Goal: Task Accomplishment & Management: Use online tool/utility

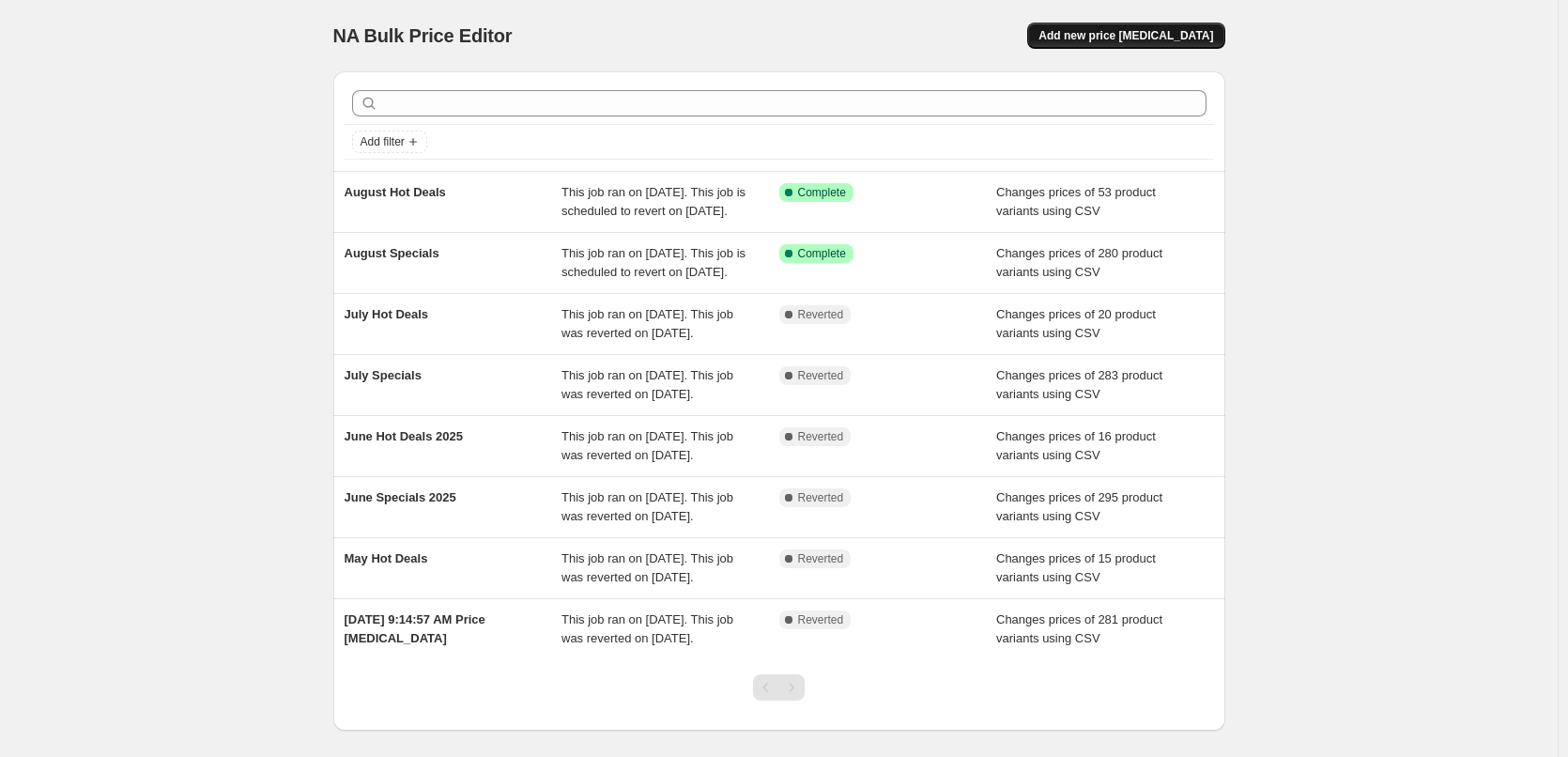
click at [1119, 47] on button "Add new price [MEDICAL_DATA]" at bounding box center [1126, 35] width 197 height 26
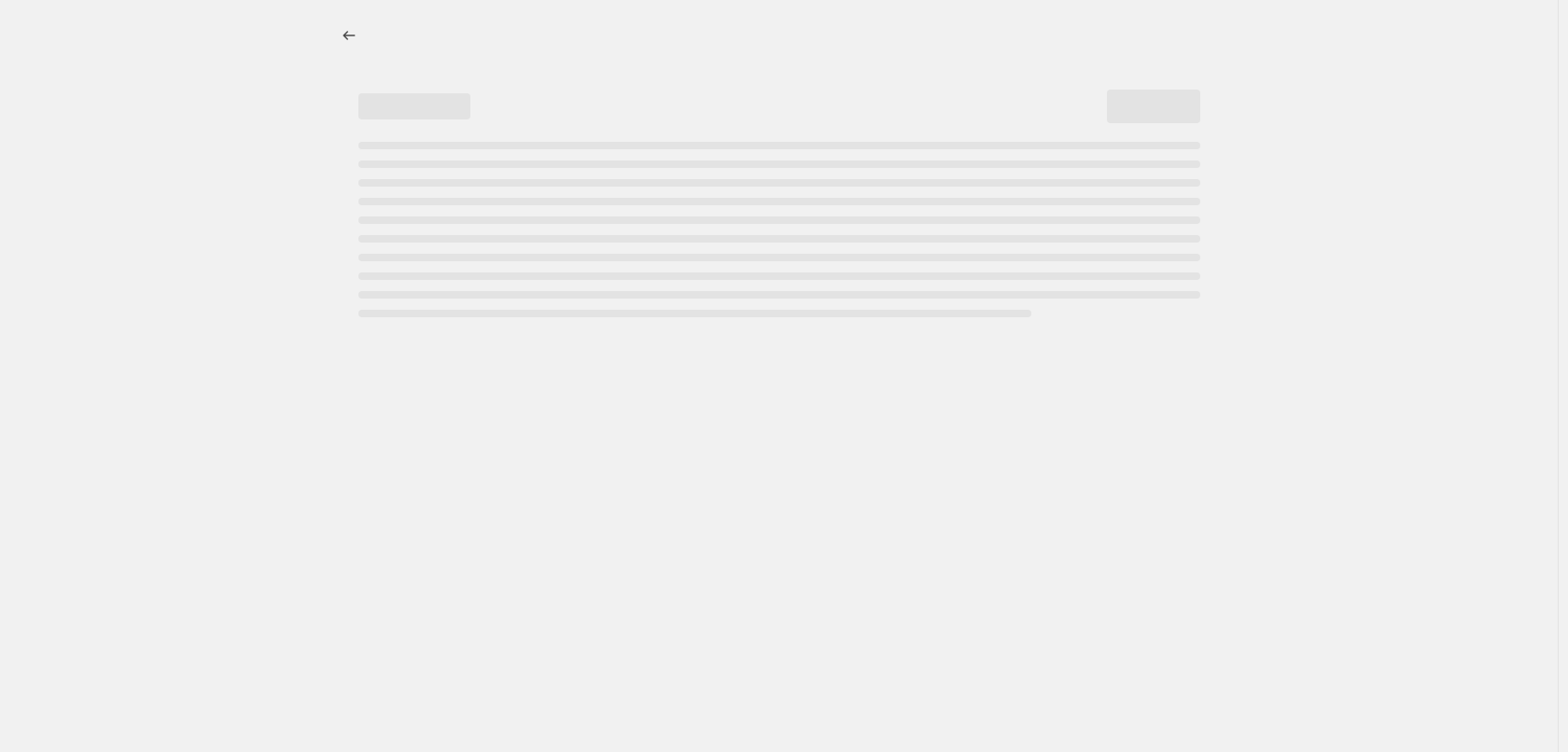
select select "percentage"
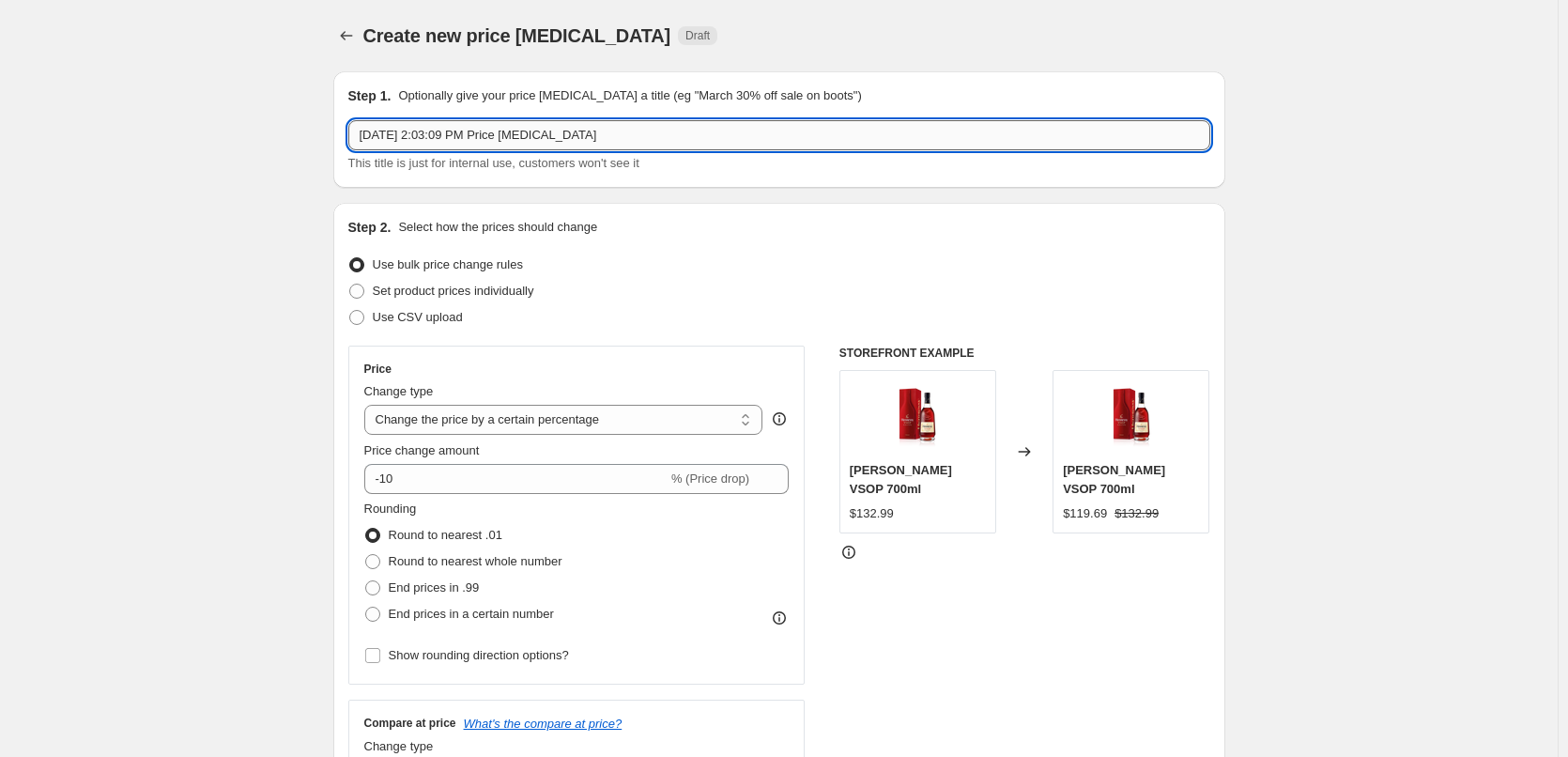
click at [1059, 143] on input "[DATE] 2:03:09 PM Price [MEDICAL_DATA]" at bounding box center [779, 134] width 862 height 30
type input "September Specials"
click at [460, 313] on span "Use CSV upload" at bounding box center [418, 317] width 91 height 14
click at [351, 311] on input "Use CSV upload" at bounding box center [350, 310] width 1 height 1
radio input "true"
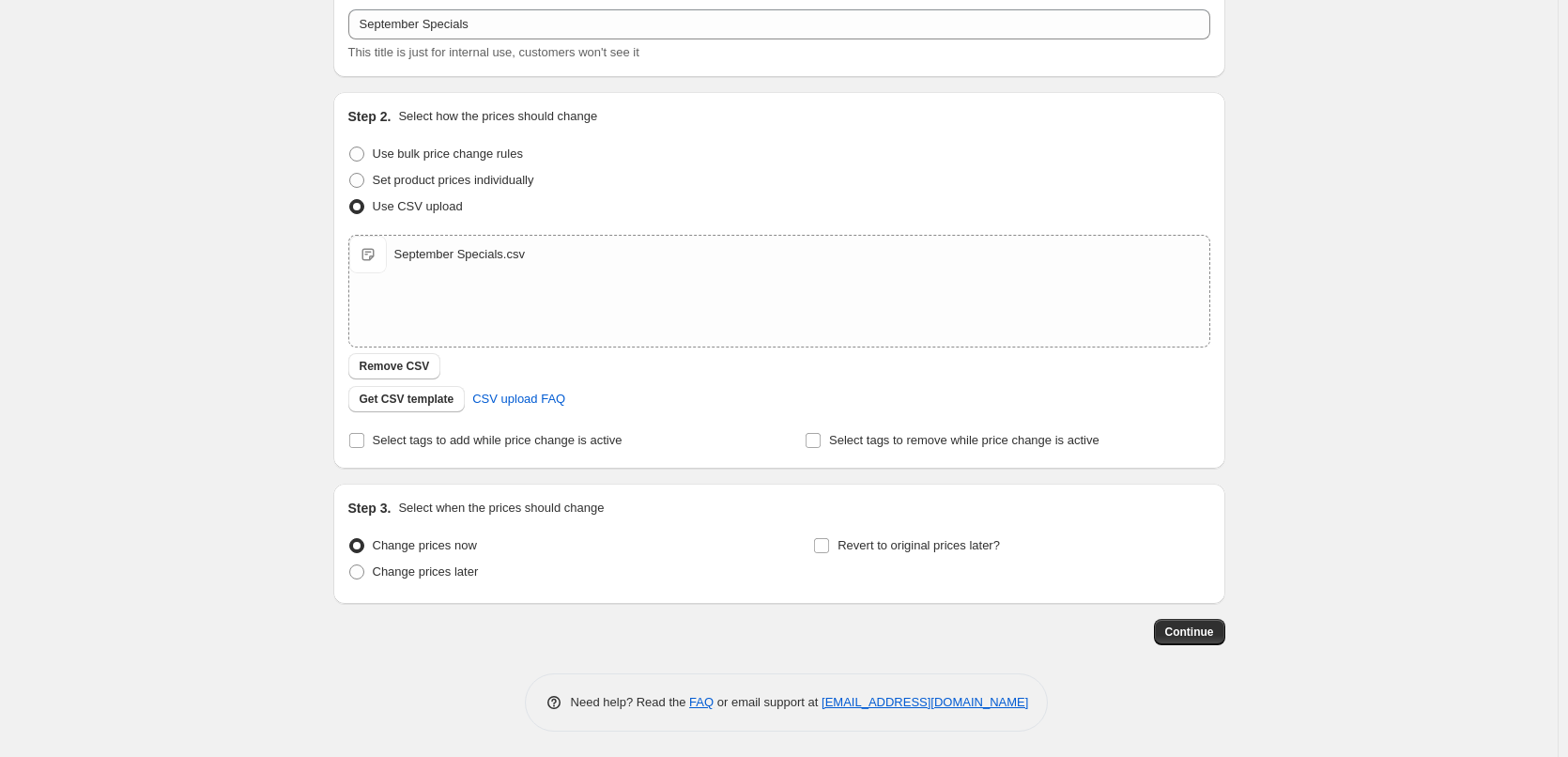
scroll to position [114, 0]
click at [430, 584] on div "Change prices now Change prices later" at bounding box center [546, 558] width 396 height 57
click at [472, 567] on span "Change prices later" at bounding box center [426, 568] width 106 height 14
click at [351, 562] on input "Change prices later" at bounding box center [350, 561] width 1 height 1
radio input "true"
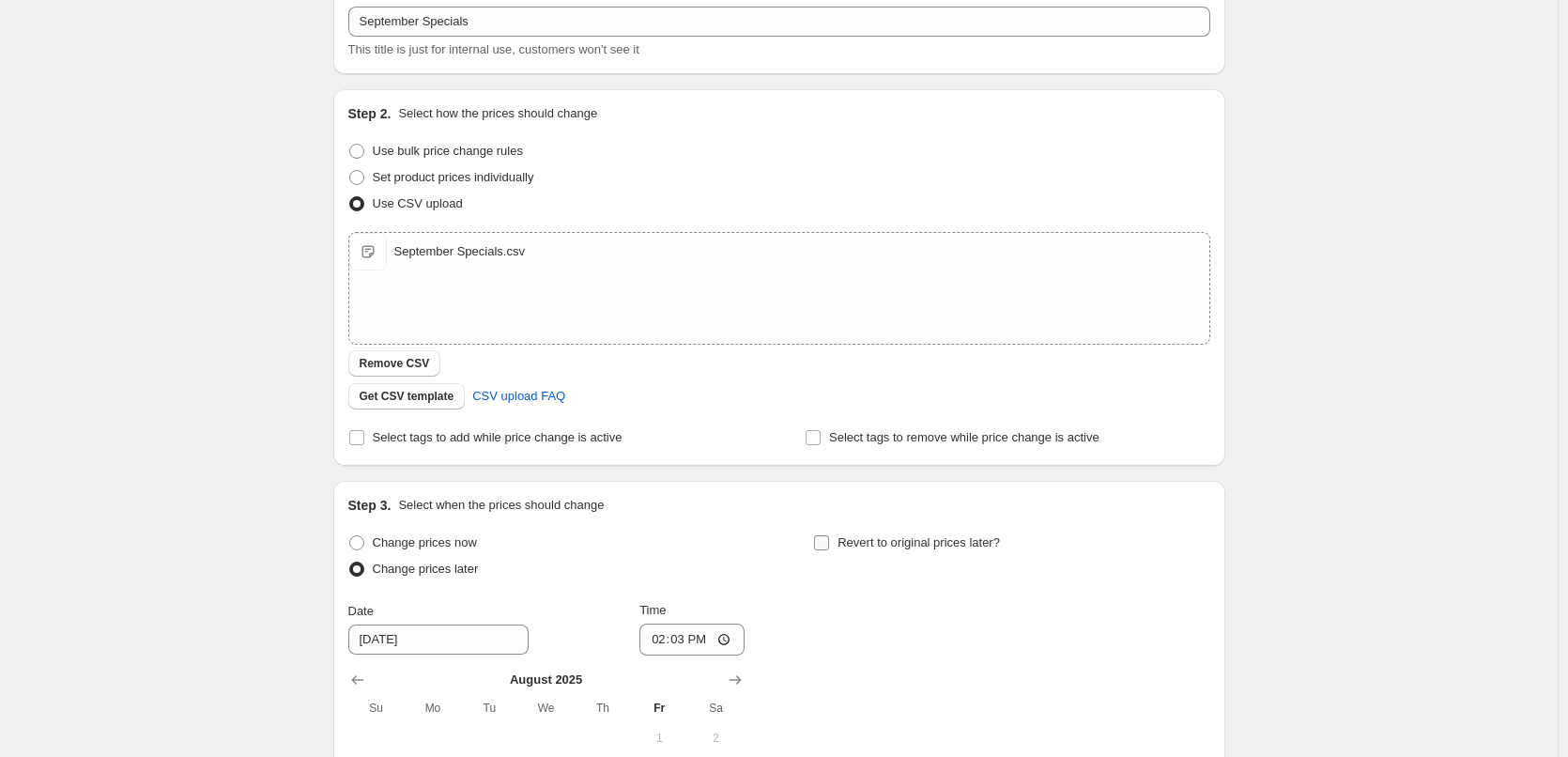
click at [915, 546] on span "Revert to original prices later?" at bounding box center [918, 542] width 163 height 14
click at [829, 546] on input "Revert to original prices later?" at bounding box center [821, 542] width 15 height 15
checkbox input "true"
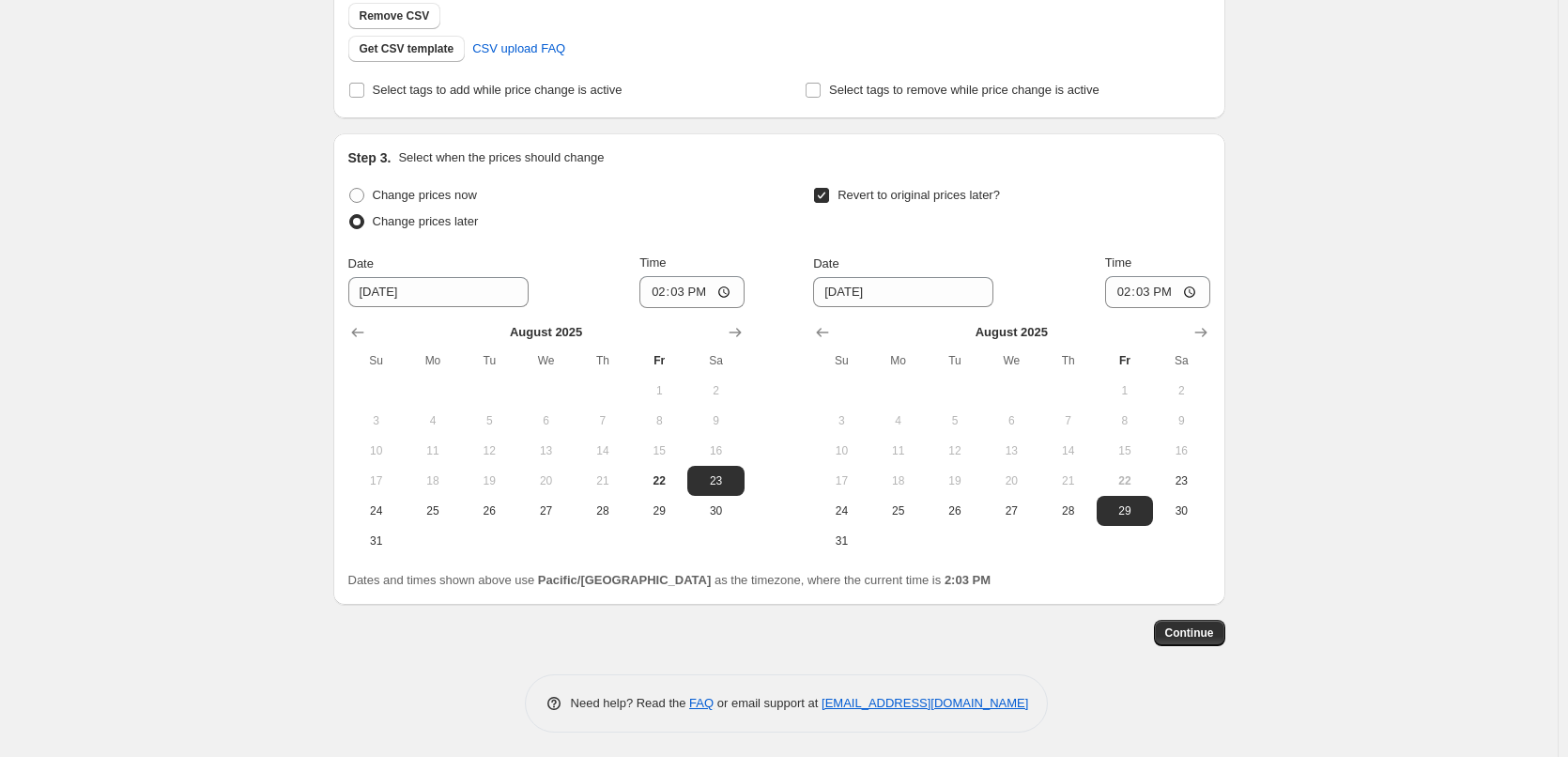
scroll to position [465, 0]
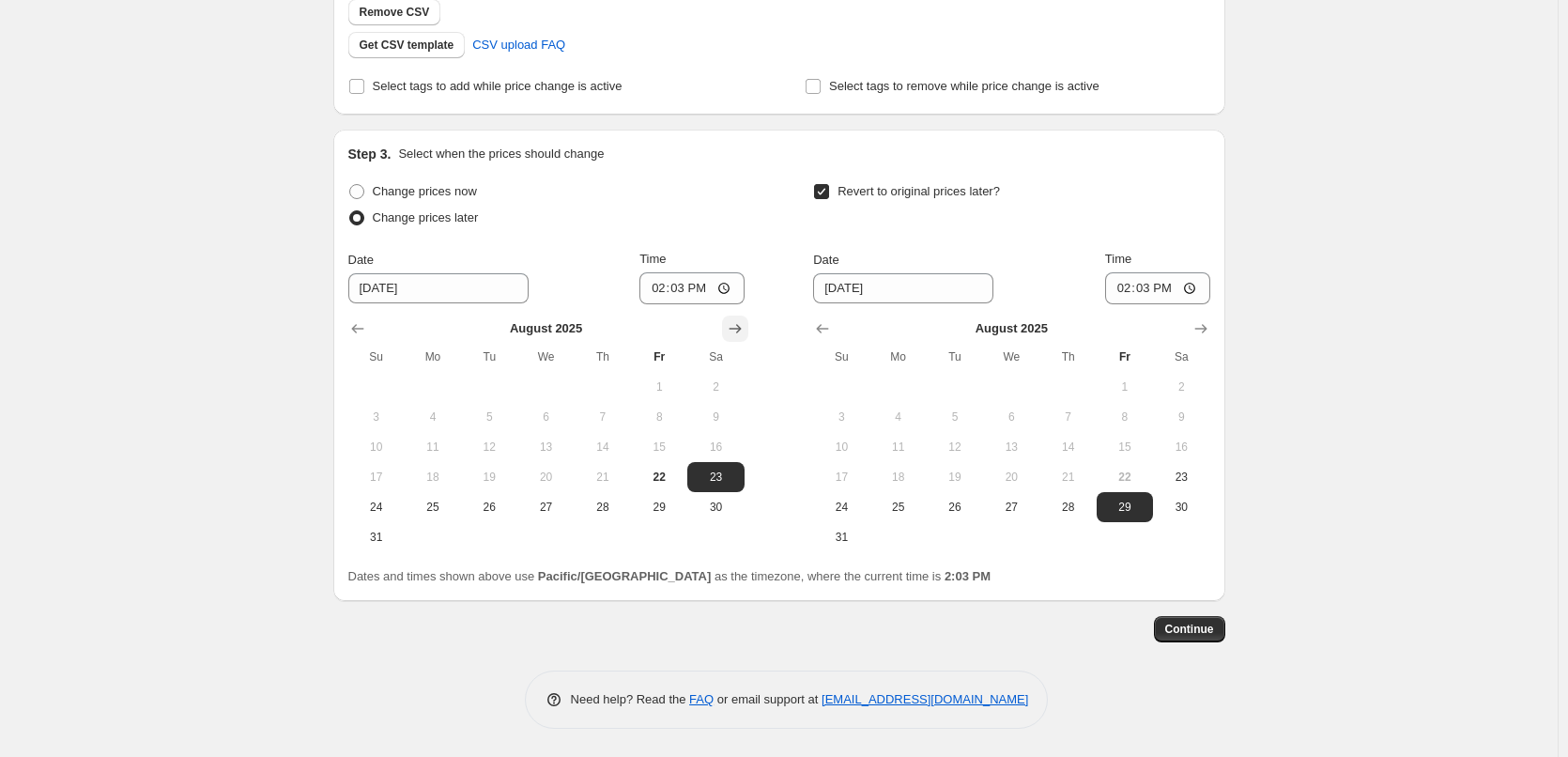
click at [738, 326] on icon "Show next month, September 2025" at bounding box center [734, 328] width 19 height 19
click at [429, 381] on span "1" at bounding box center [432, 386] width 41 height 15
type input "[DATE]"
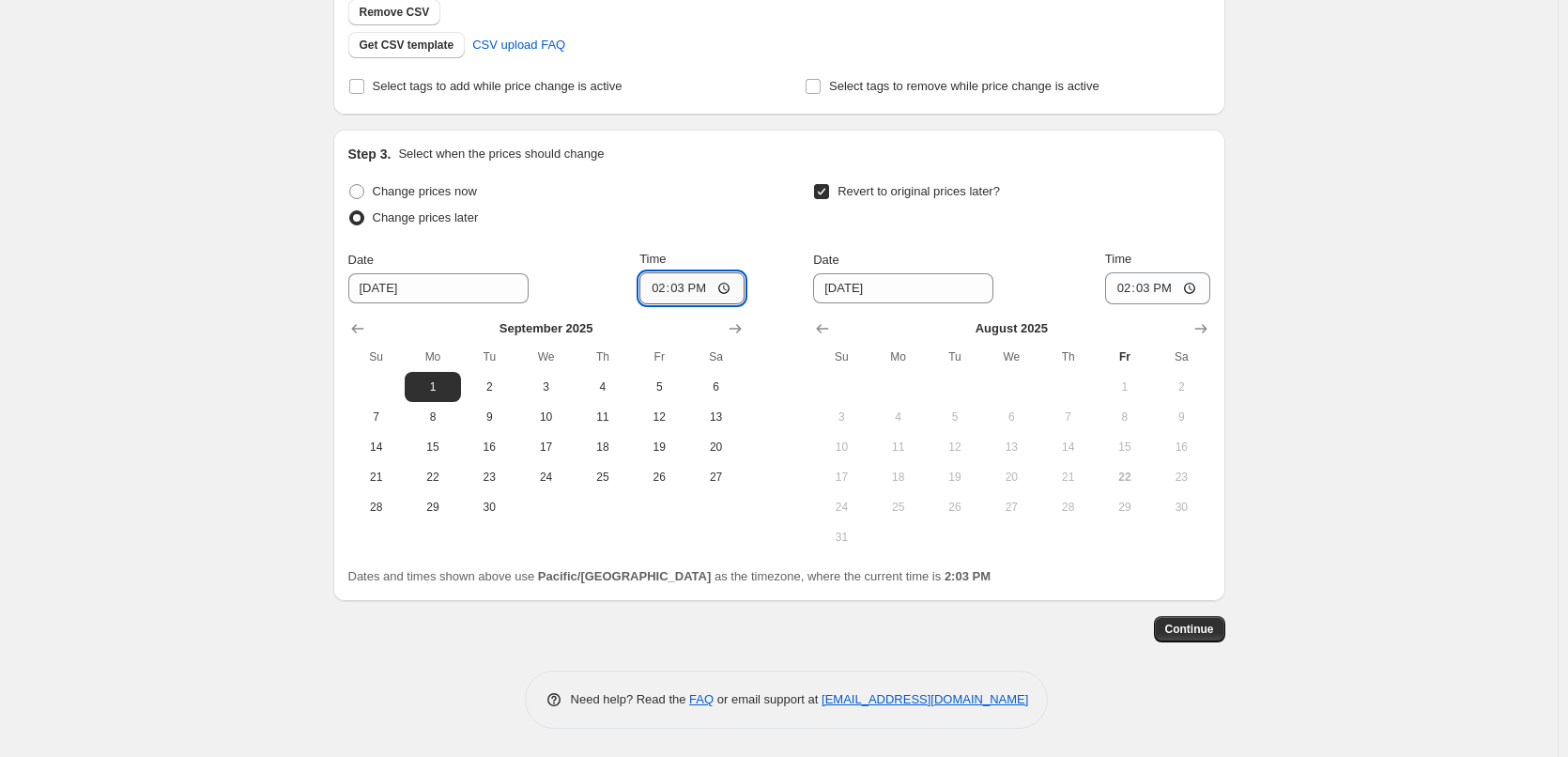
click at [654, 291] on input "14:03" at bounding box center [692, 288] width 105 height 32
type input "00:15"
click at [1211, 323] on icon "Show next month, September 2025" at bounding box center [1200, 328] width 19 height 19
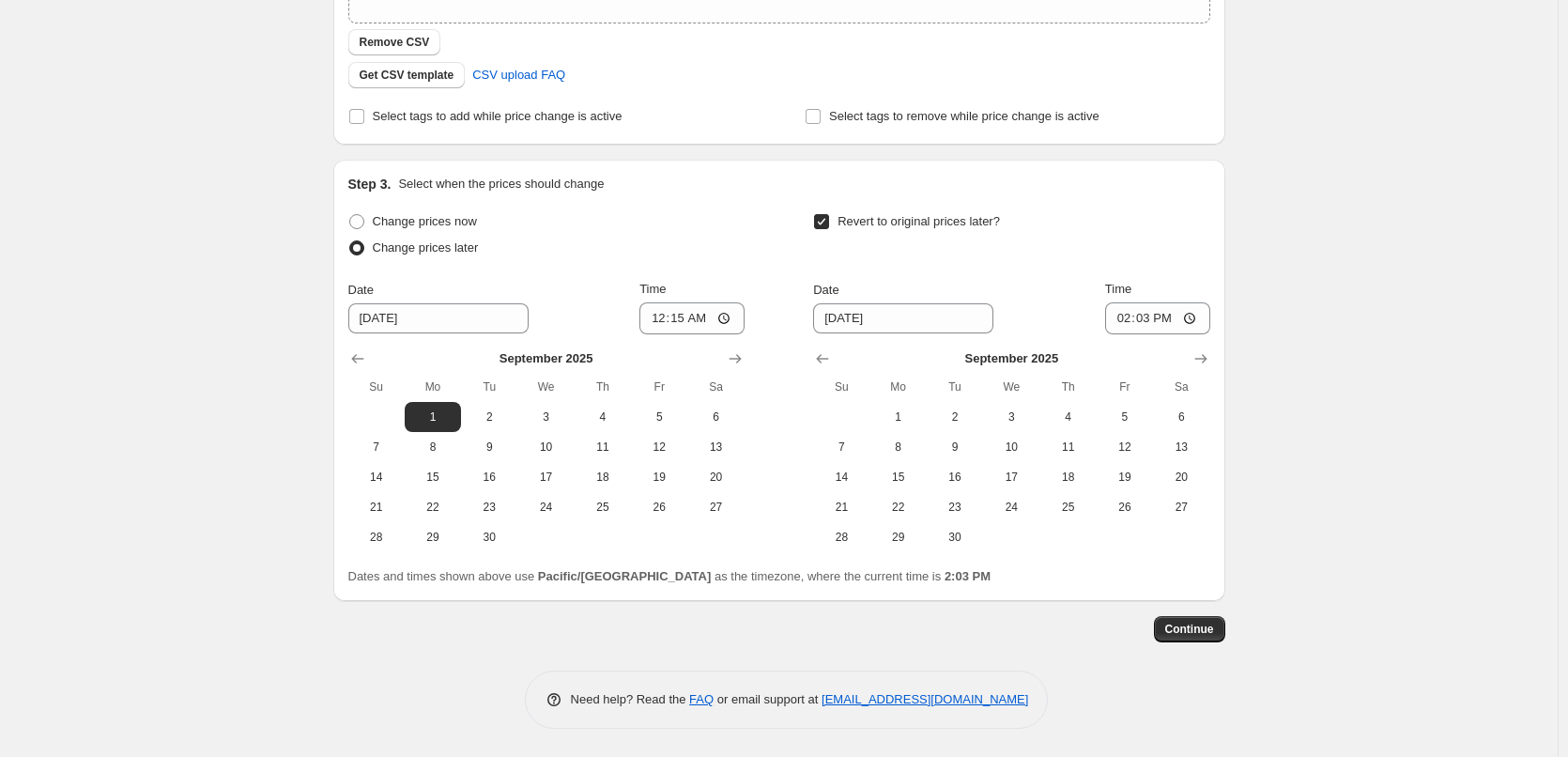
scroll to position [435, 0]
click at [960, 540] on span "30" at bounding box center [954, 537] width 41 height 15
type input "[DATE]"
click at [1109, 330] on input "14:03" at bounding box center [1158, 318] width 105 height 32
type input "23:45"
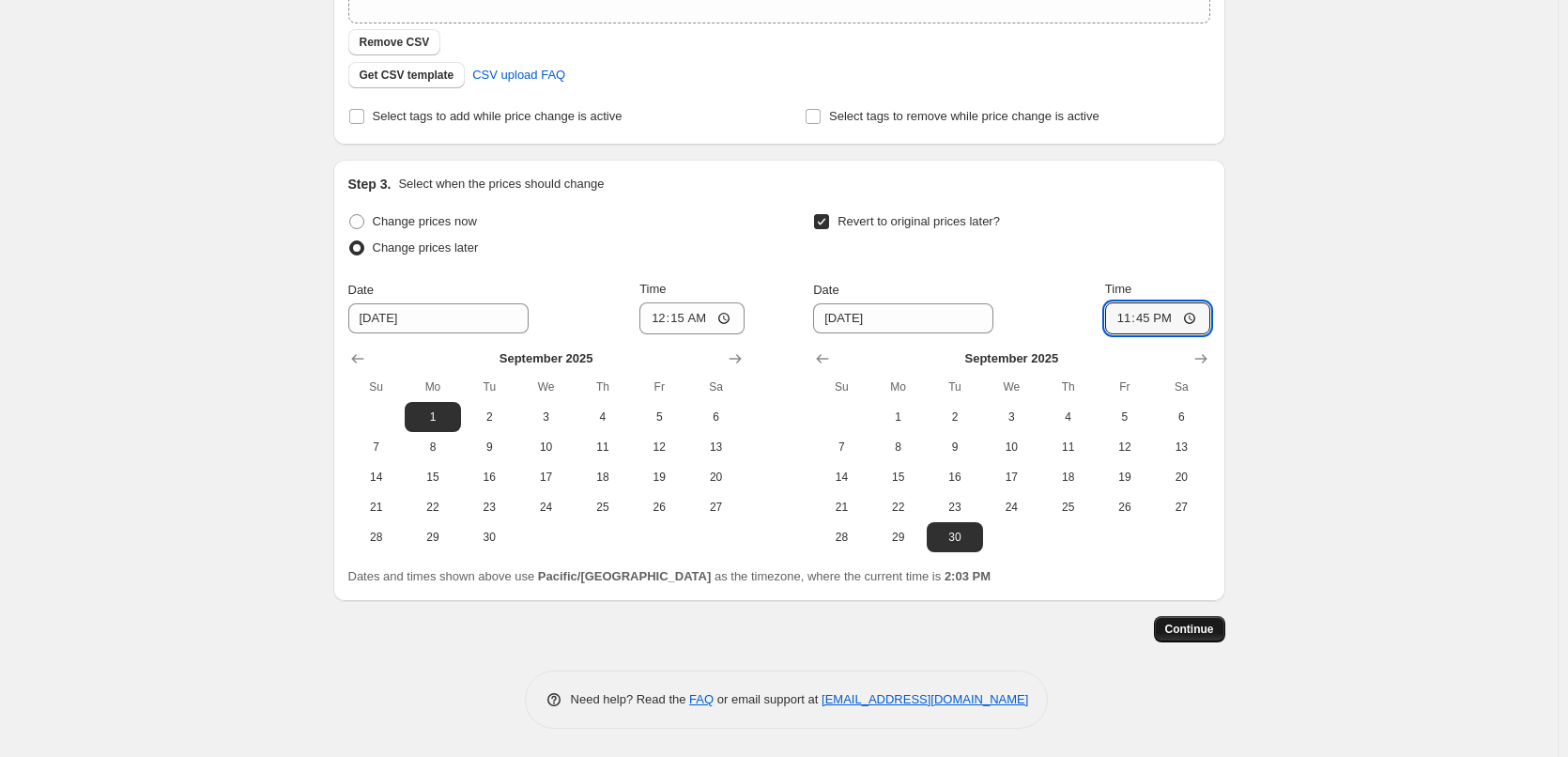
click at [1204, 623] on span "Continue" at bounding box center [1189, 628] width 49 height 15
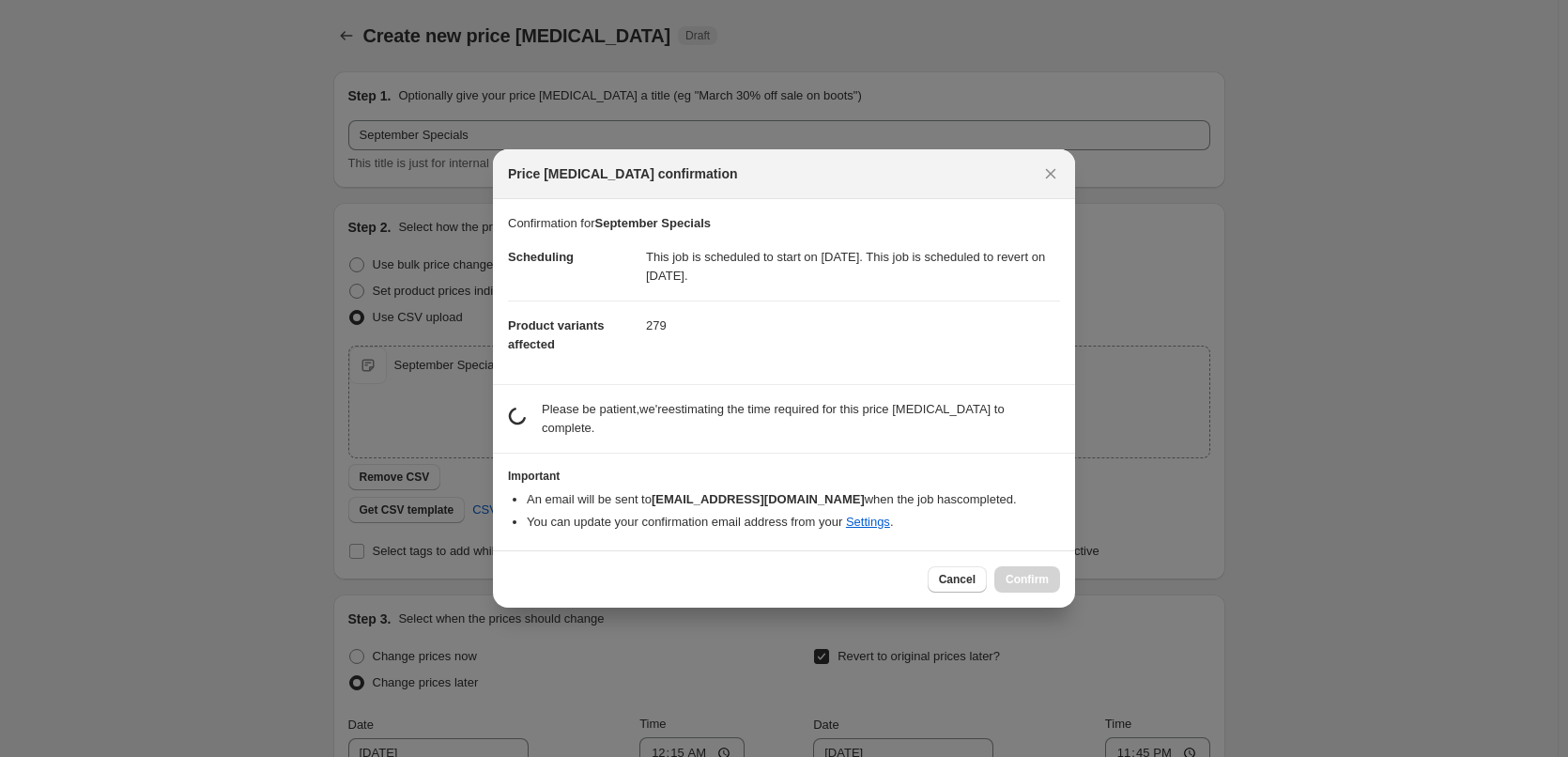
scroll to position [0, 0]
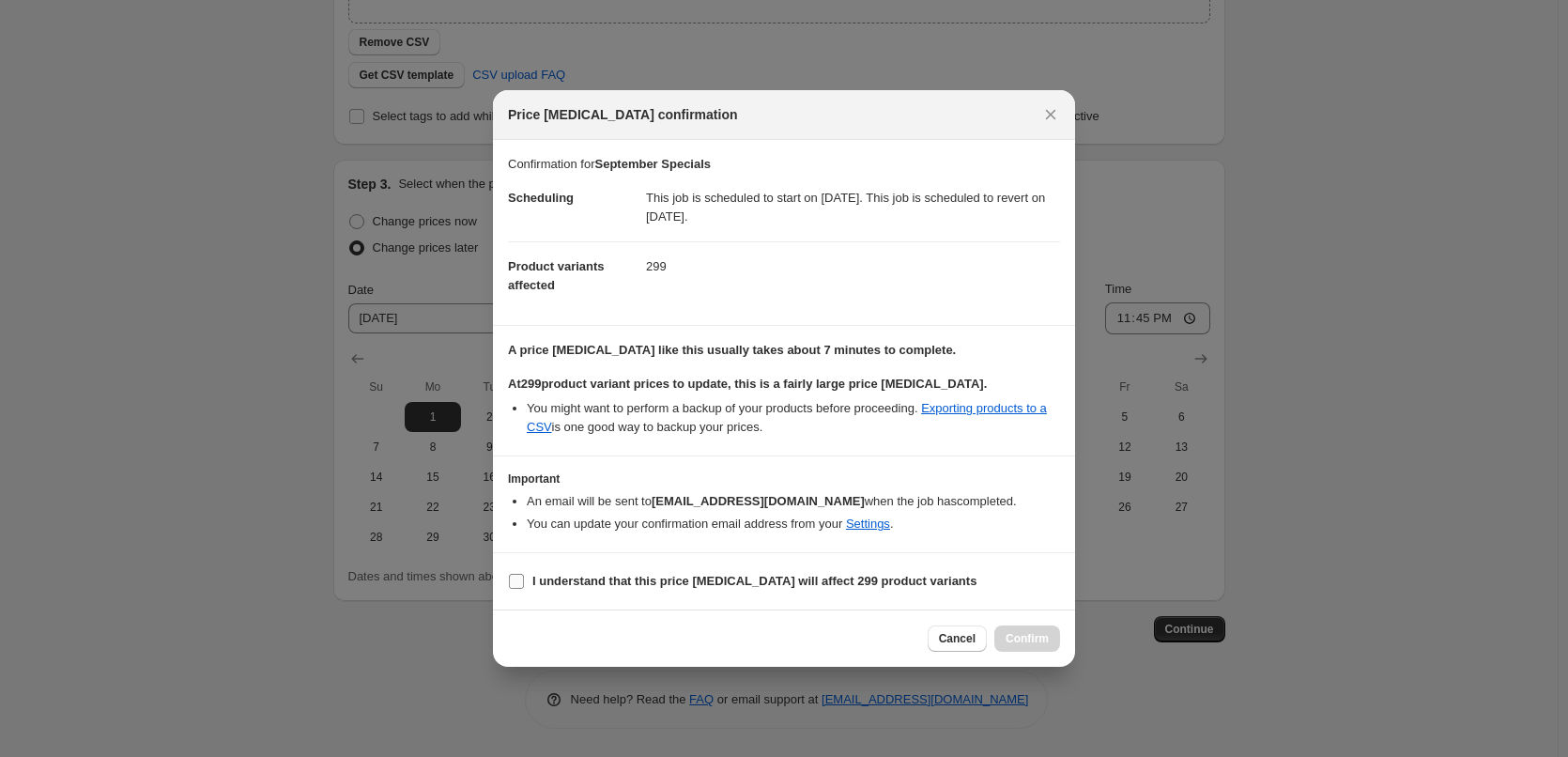
click at [707, 591] on label "I understand that this price [MEDICAL_DATA] will affect 299 product variants" at bounding box center [742, 581] width 468 height 26
click at [524, 588] on input "I understand that this price [MEDICAL_DATA] will affect 299 product variants" at bounding box center [516, 581] width 15 height 15
checkbox input "true"
click at [1021, 636] on span "Confirm" at bounding box center [1027, 638] width 43 height 15
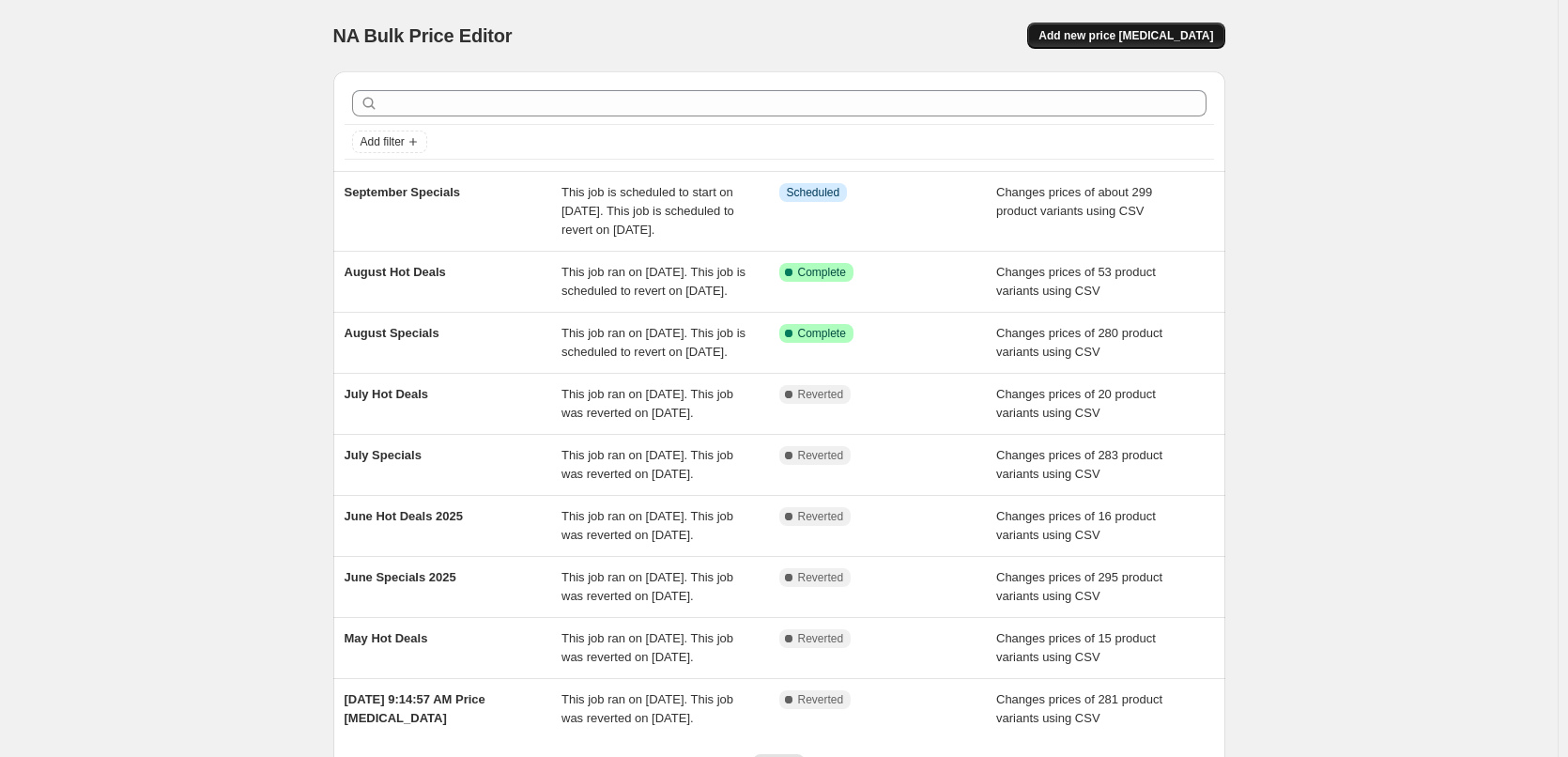
click at [1119, 45] on button "Add new price [MEDICAL_DATA]" at bounding box center [1126, 35] width 197 height 26
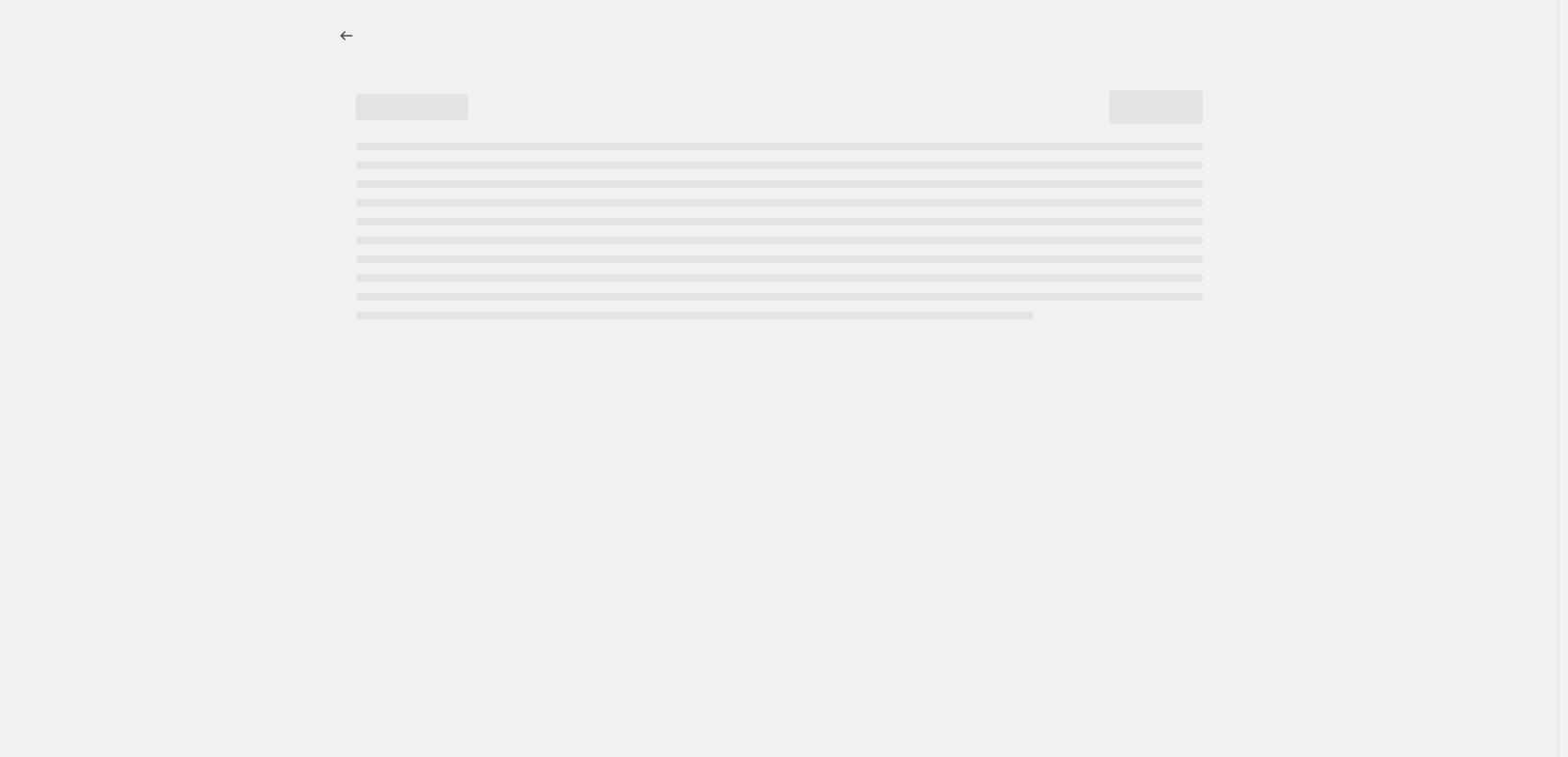
select select "percentage"
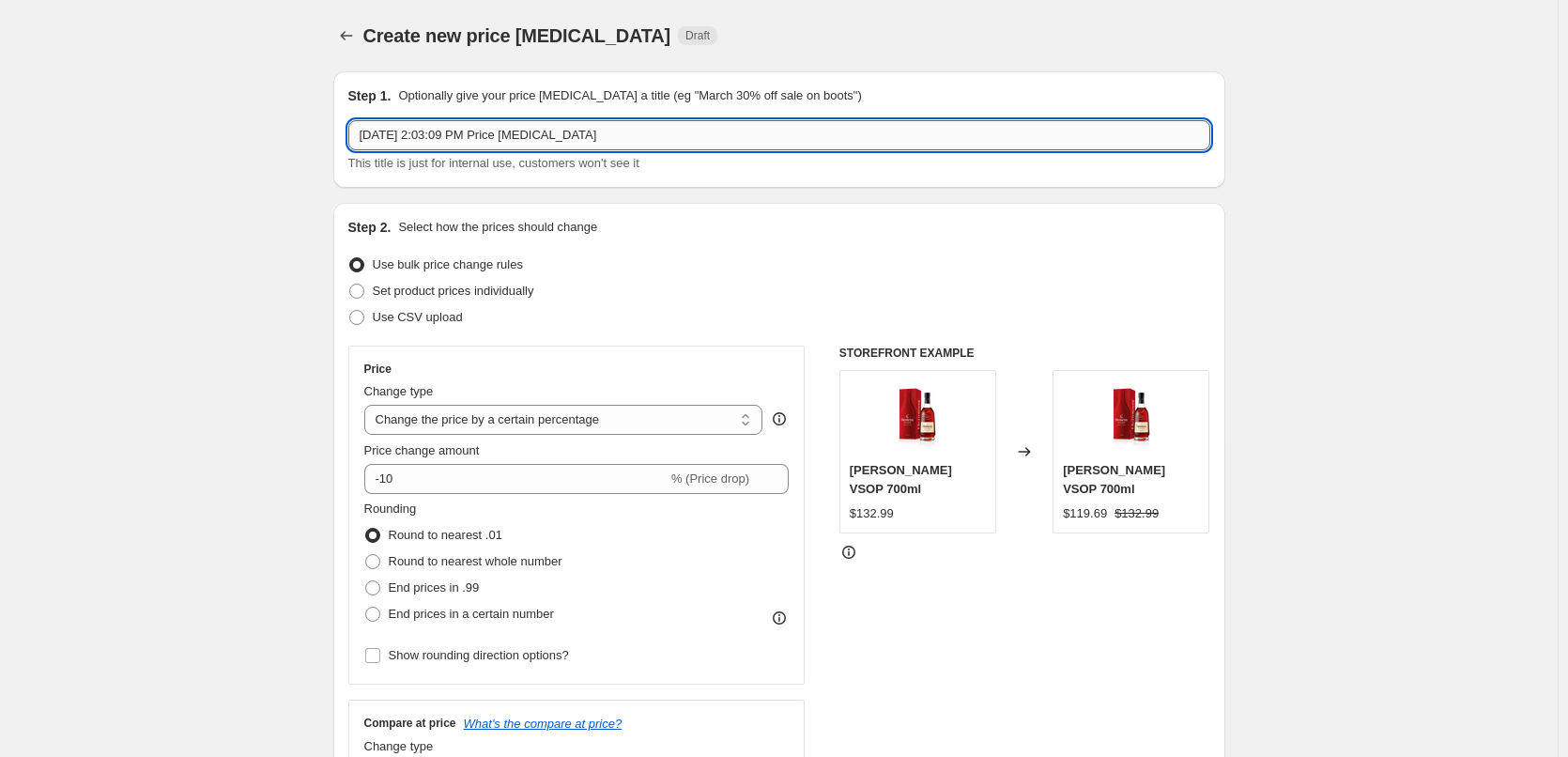
click at [639, 142] on input "[DATE] 2:03:09 PM Price [MEDICAL_DATA]" at bounding box center [779, 134] width 862 height 30
type input "September Hot Deals"
click at [462, 318] on span "Use CSV upload" at bounding box center [418, 317] width 91 height 14
click at [351, 311] on input "Use CSV upload" at bounding box center [350, 310] width 1 height 1
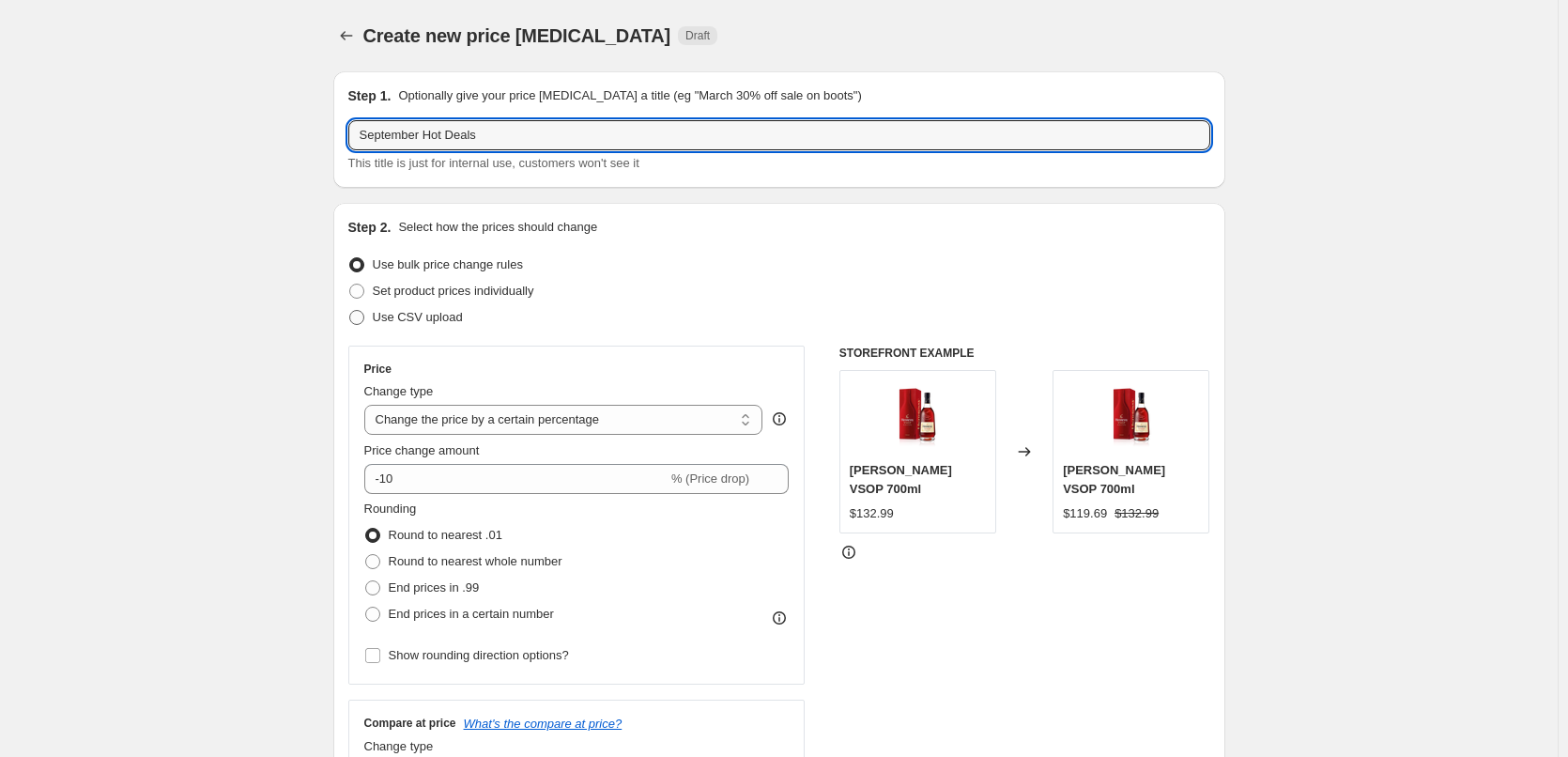
radio input "true"
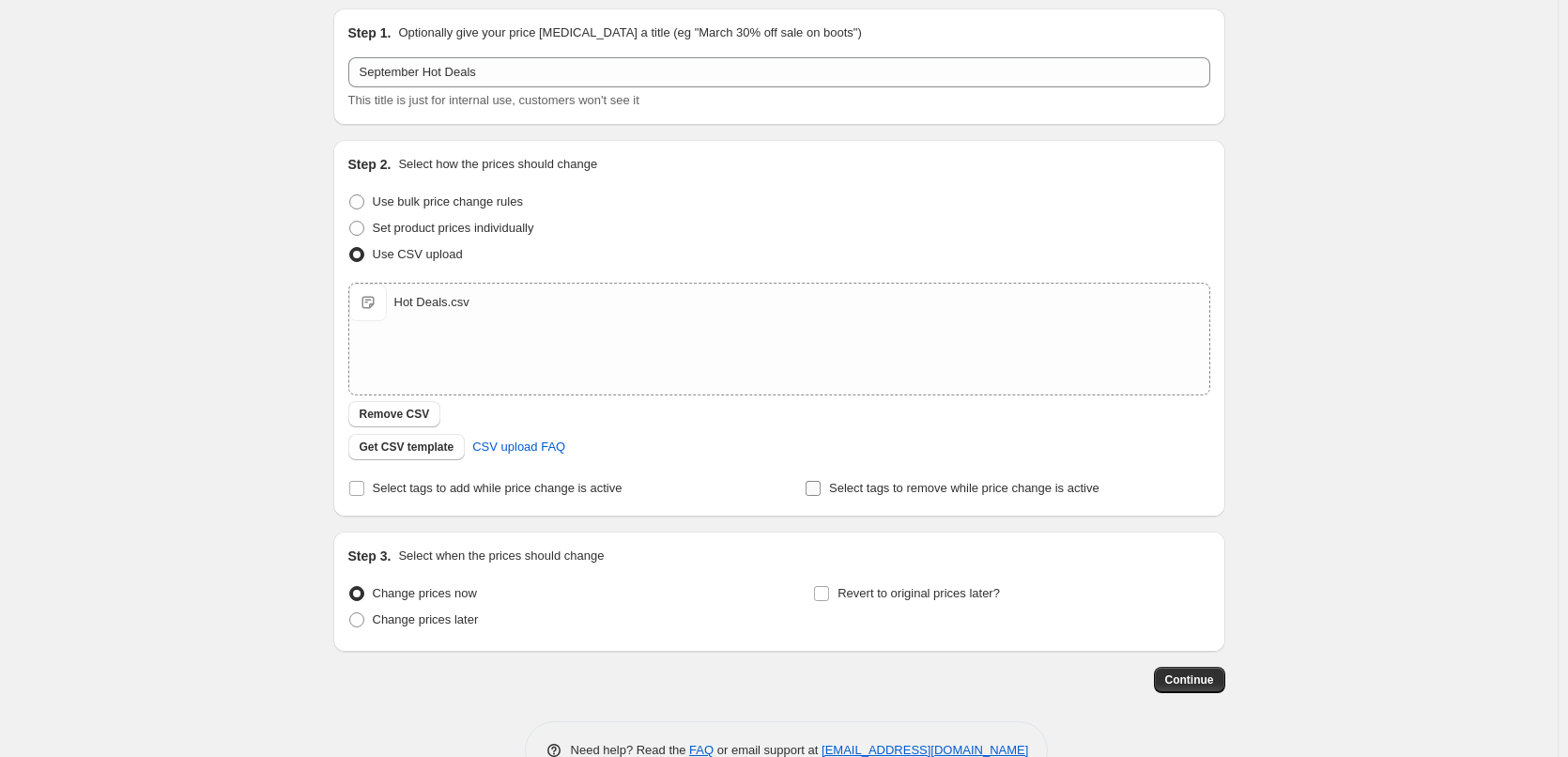
scroll to position [114, 0]
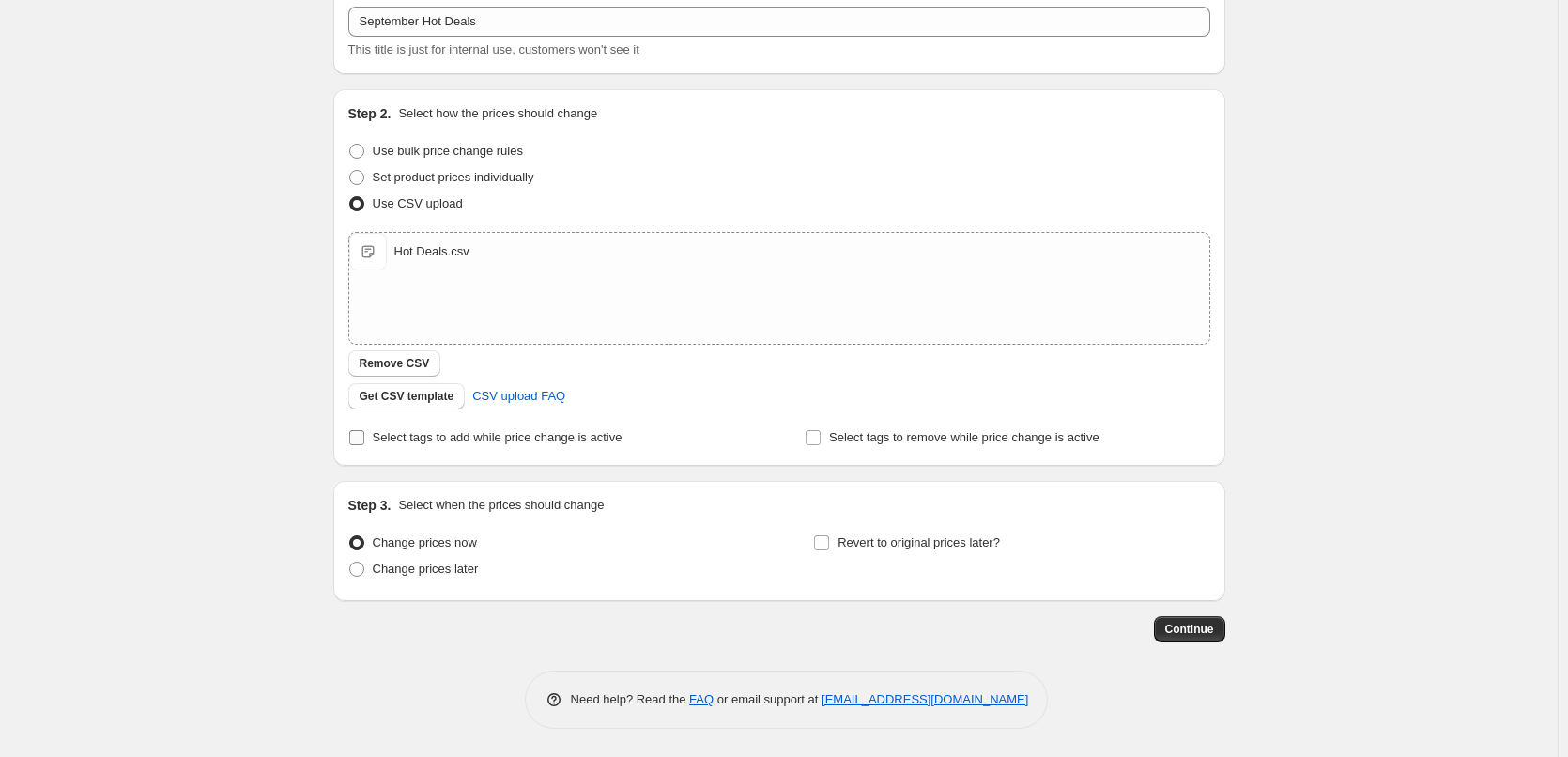
click at [544, 435] on span "Select tags to add while price change is active" at bounding box center [498, 437] width 249 height 14
click at [364, 435] on input "Select tags to add while price change is active" at bounding box center [356, 437] width 15 height 15
checkbox input "true"
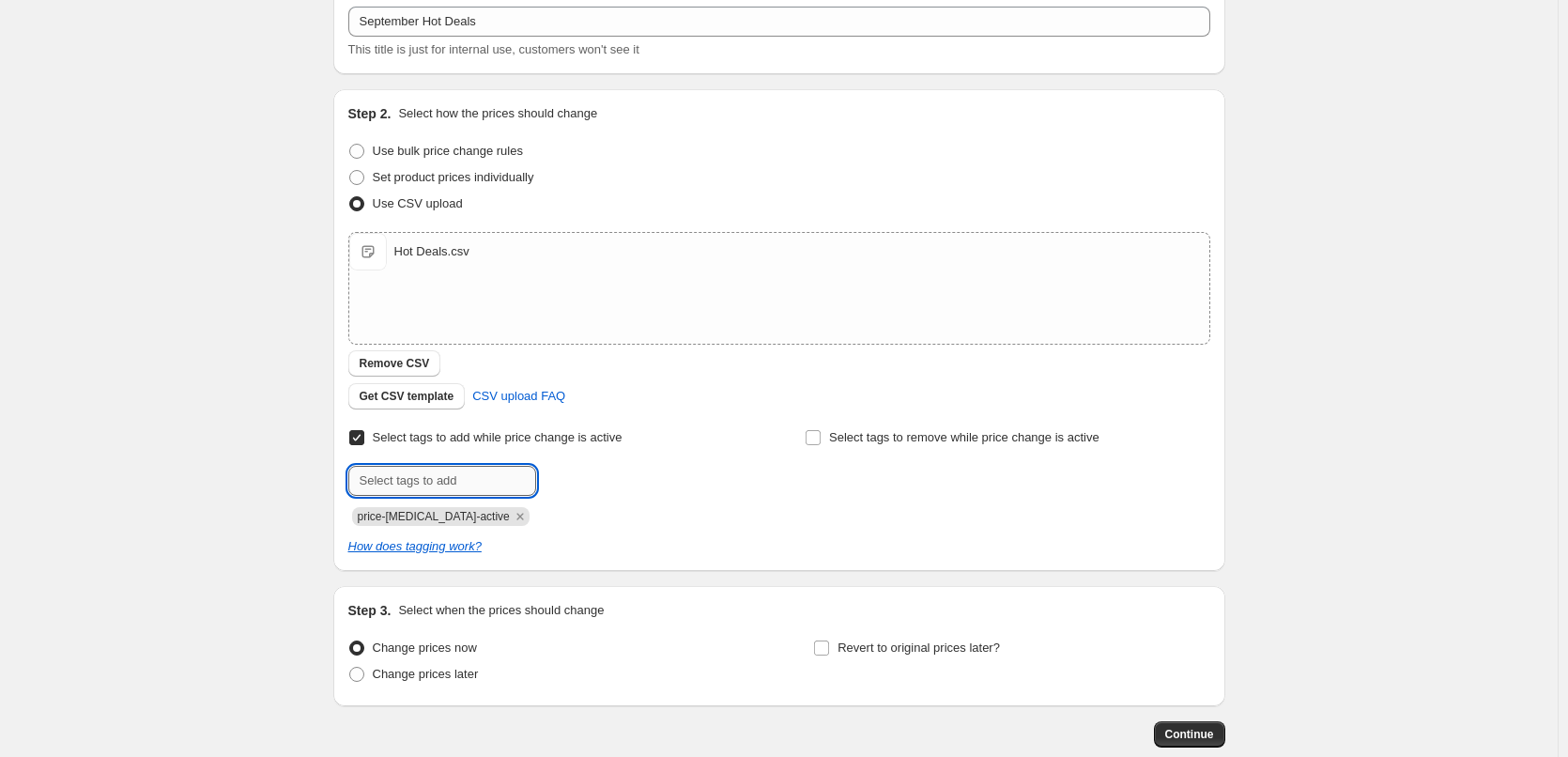
click at [458, 479] on input "text" at bounding box center [442, 480] width 188 height 30
type input "hot-deals"
click at [585, 473] on span "hot-deals" at bounding box center [601, 478] width 50 height 13
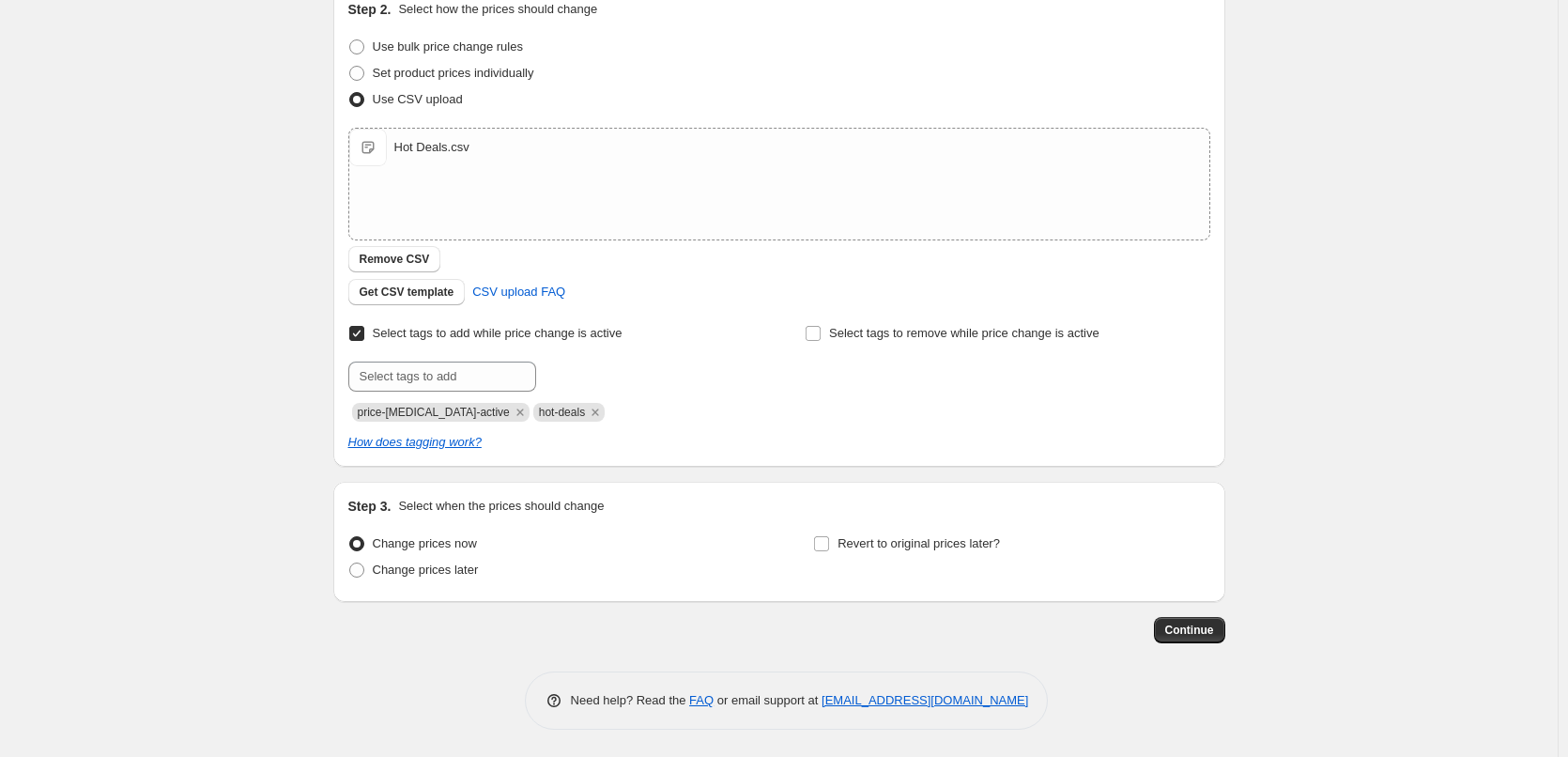
scroll to position [219, 0]
click at [435, 566] on span "Change prices later" at bounding box center [426, 568] width 106 height 14
click at [351, 562] on input "Change prices later" at bounding box center [350, 561] width 1 height 1
radio input "true"
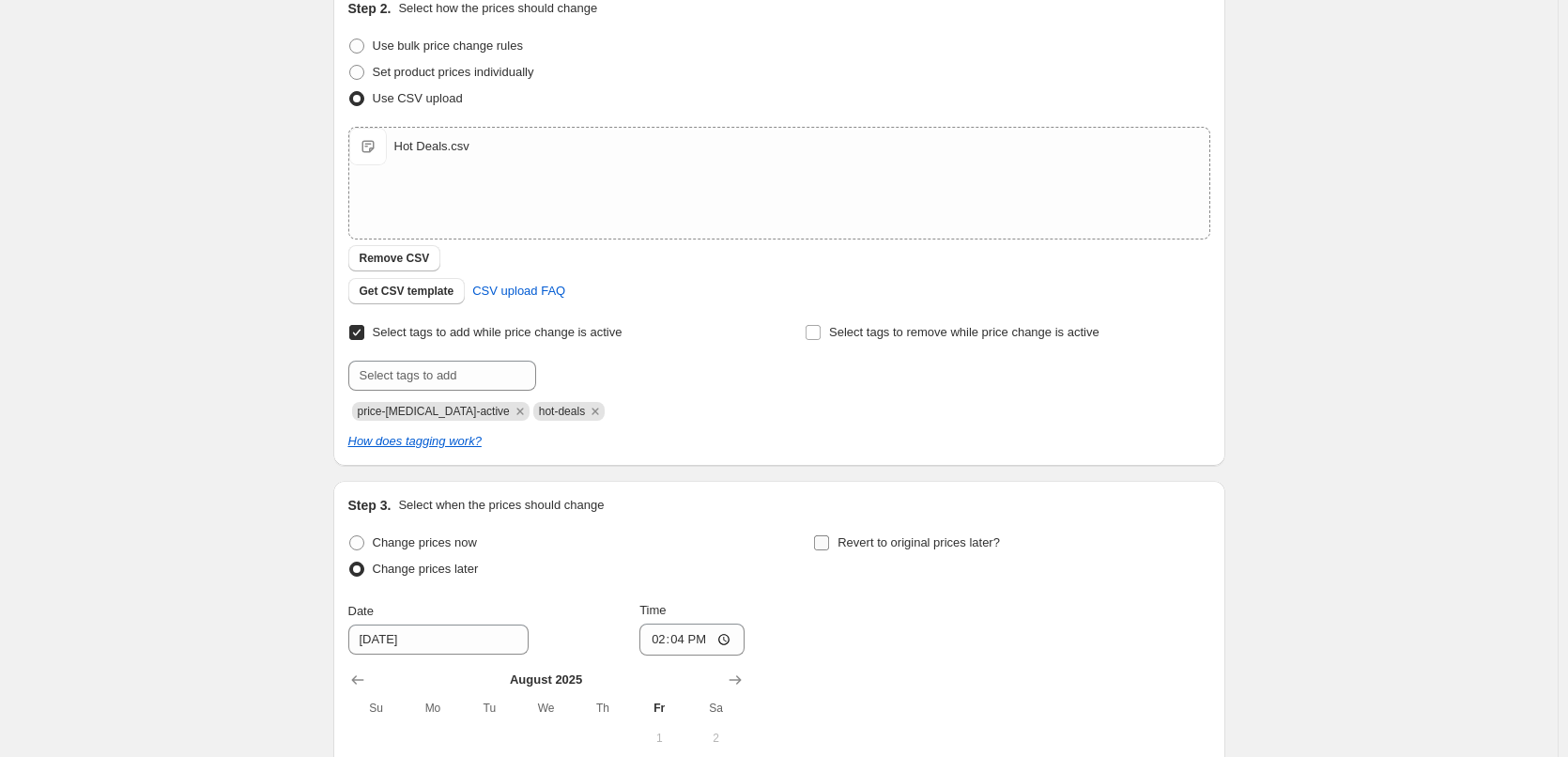
click at [853, 546] on span "Revert to original prices later?" at bounding box center [918, 542] width 163 height 14
click at [829, 546] on input "Revert to original prices later?" at bounding box center [821, 542] width 15 height 15
checkbox input "true"
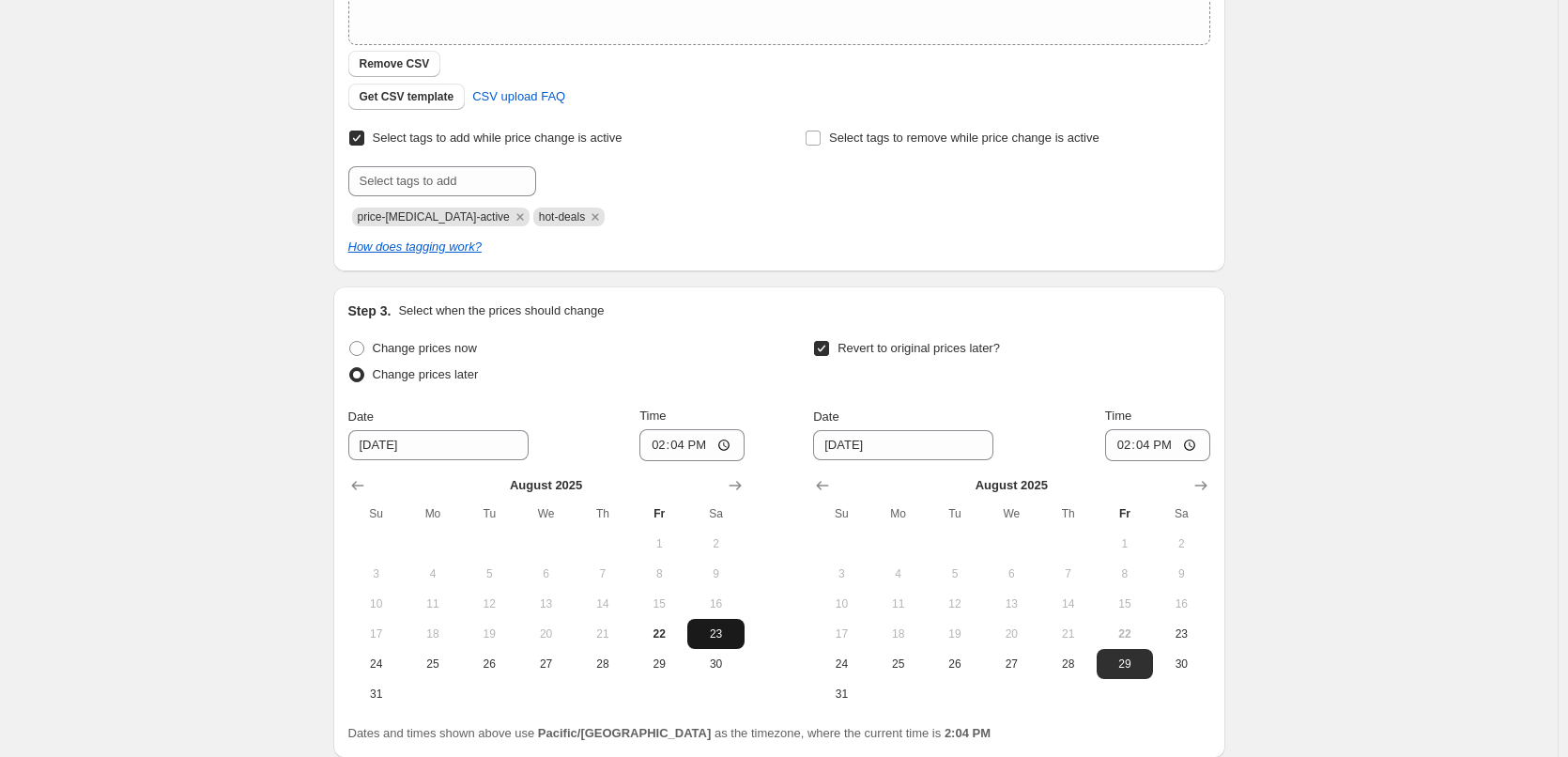
scroll to position [570, 0]
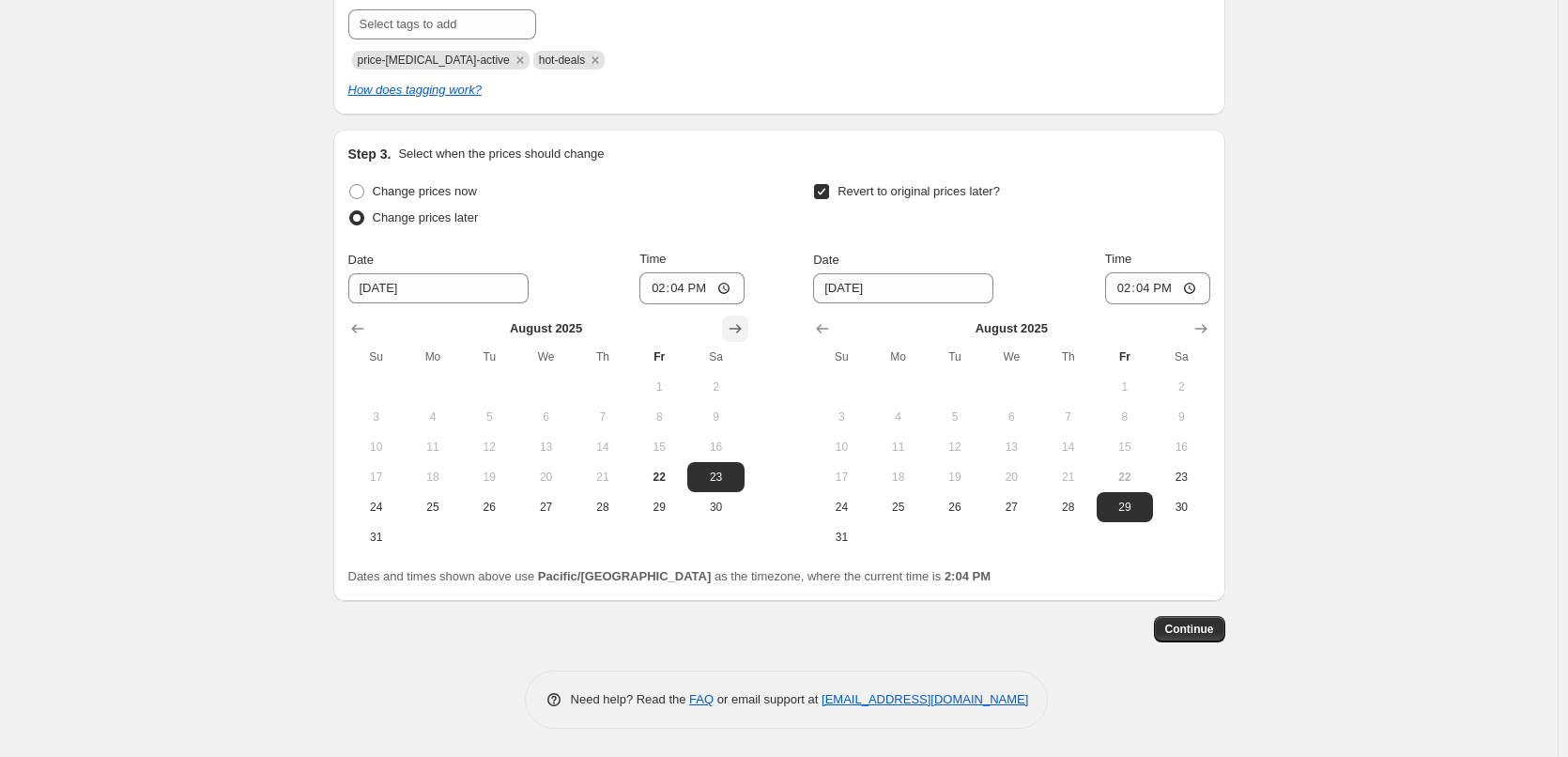
click at [734, 338] on button "Show next month, September 2025" at bounding box center [734, 328] width 26 height 26
click at [432, 383] on span "1" at bounding box center [432, 386] width 41 height 15
type input "[DATE]"
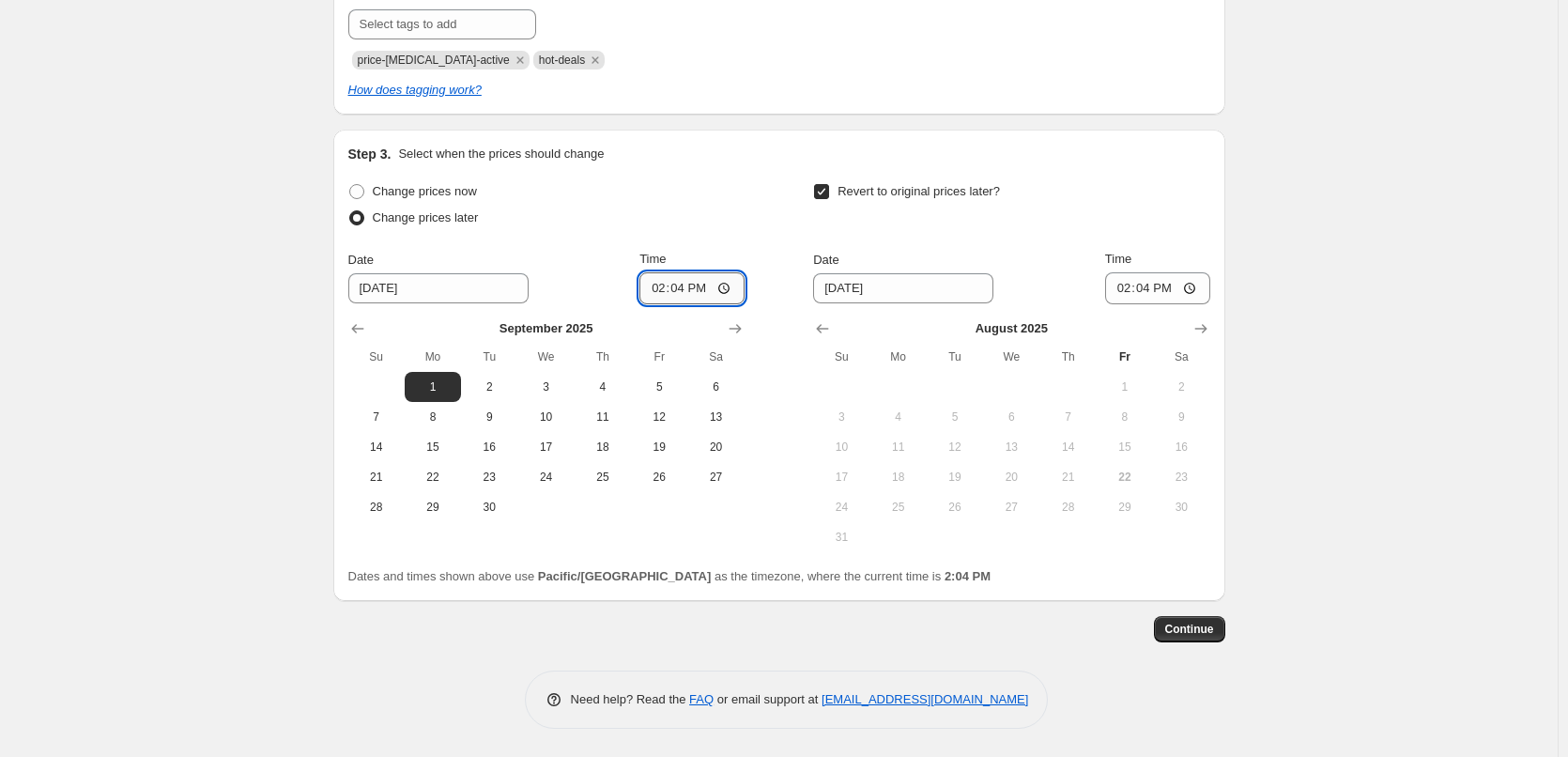
click at [645, 296] on input "14:04" at bounding box center [692, 288] width 105 height 32
type input "00:15"
click at [1209, 323] on icon "Show next month, September 2025" at bounding box center [1200, 328] width 19 height 19
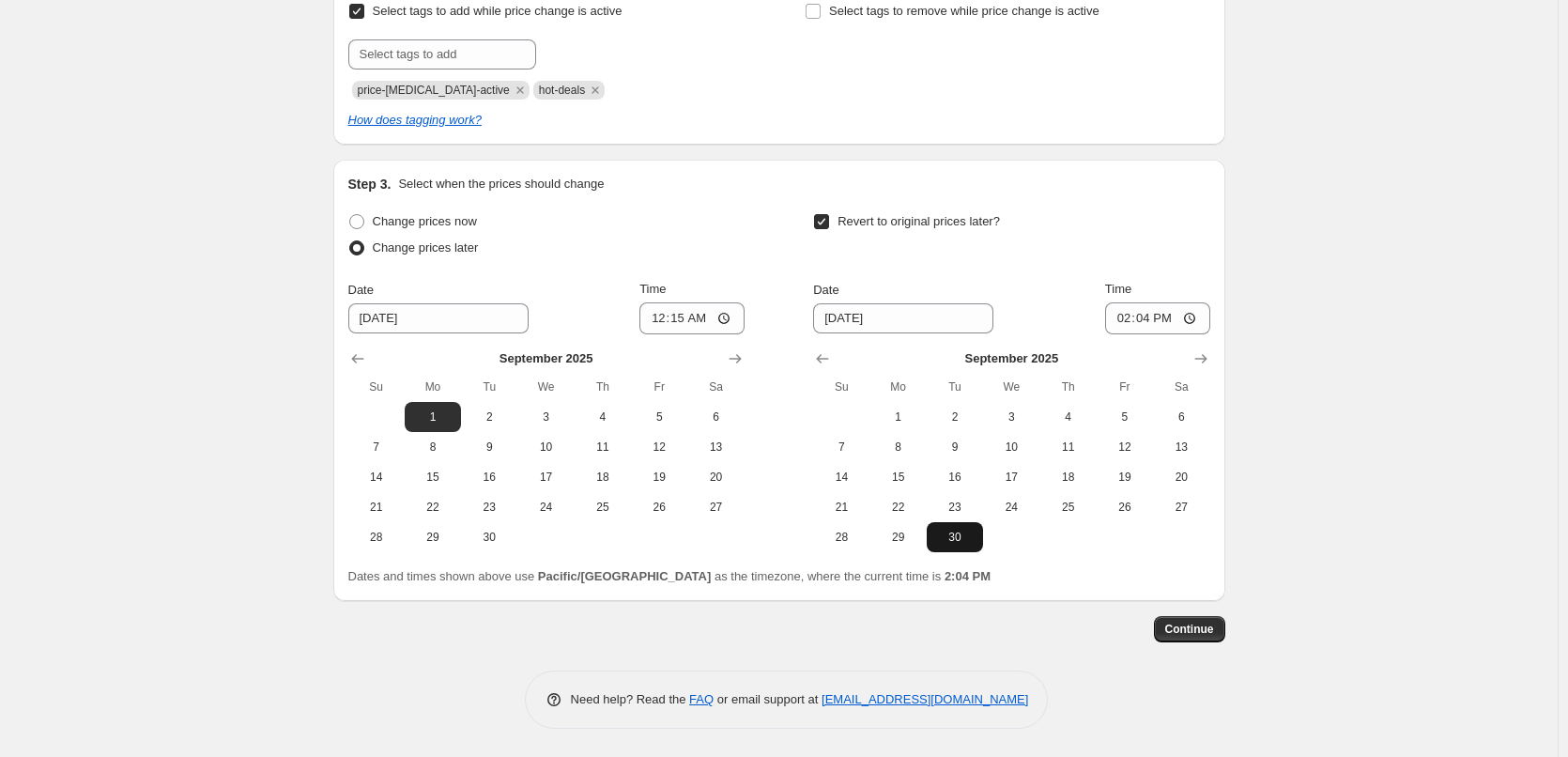
click at [968, 536] on span "30" at bounding box center [954, 537] width 41 height 15
type input "[DATE]"
click at [1124, 321] on input "14:04" at bounding box center [1158, 318] width 105 height 32
type input "23:45"
click at [1299, 295] on div "Create new price [MEDICAL_DATA]. This page is ready Create new price [MEDICAL_D…" at bounding box center [778, 108] width 1557 height 1297
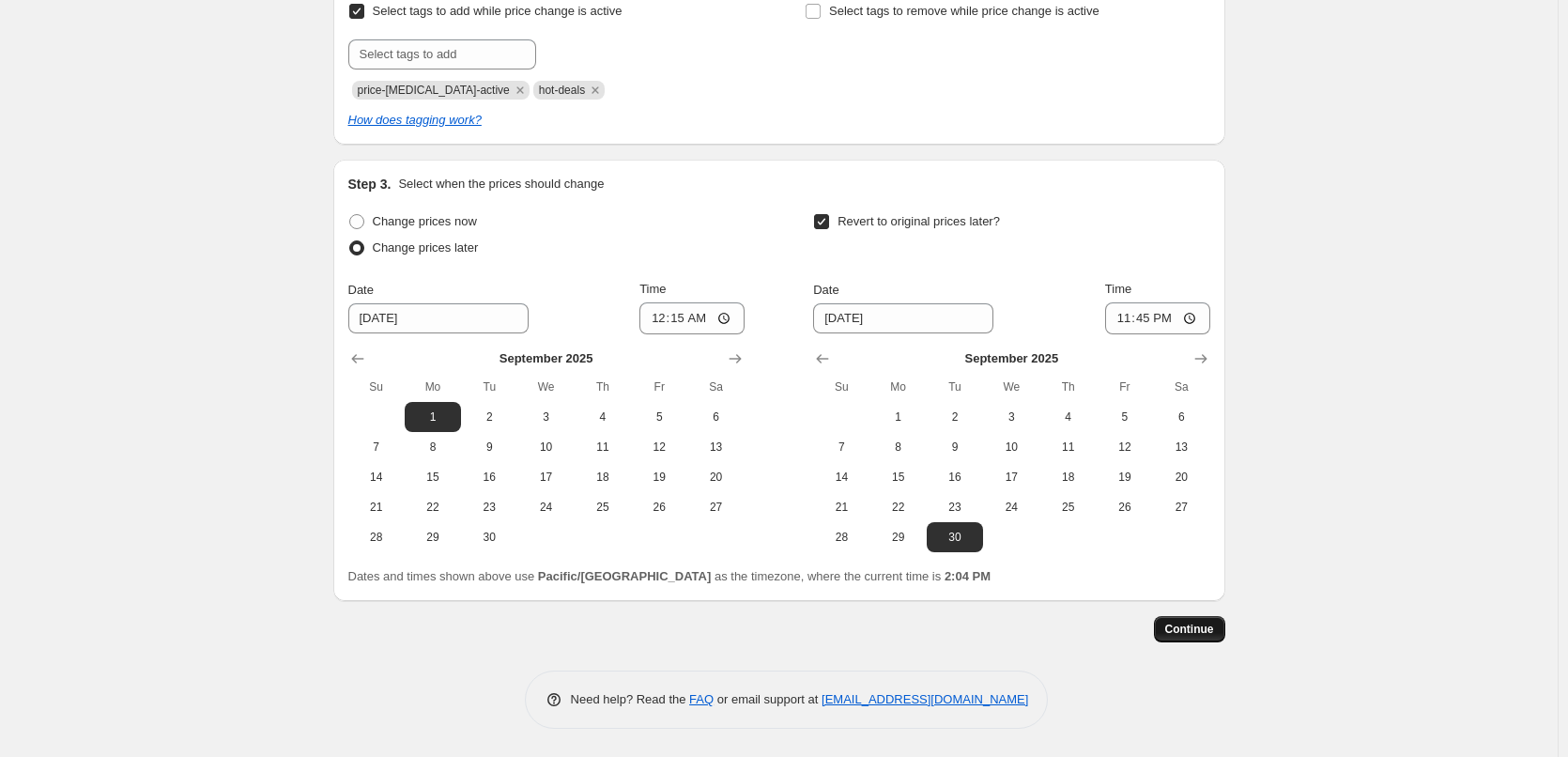
click at [1213, 635] on span "Continue" at bounding box center [1189, 628] width 49 height 15
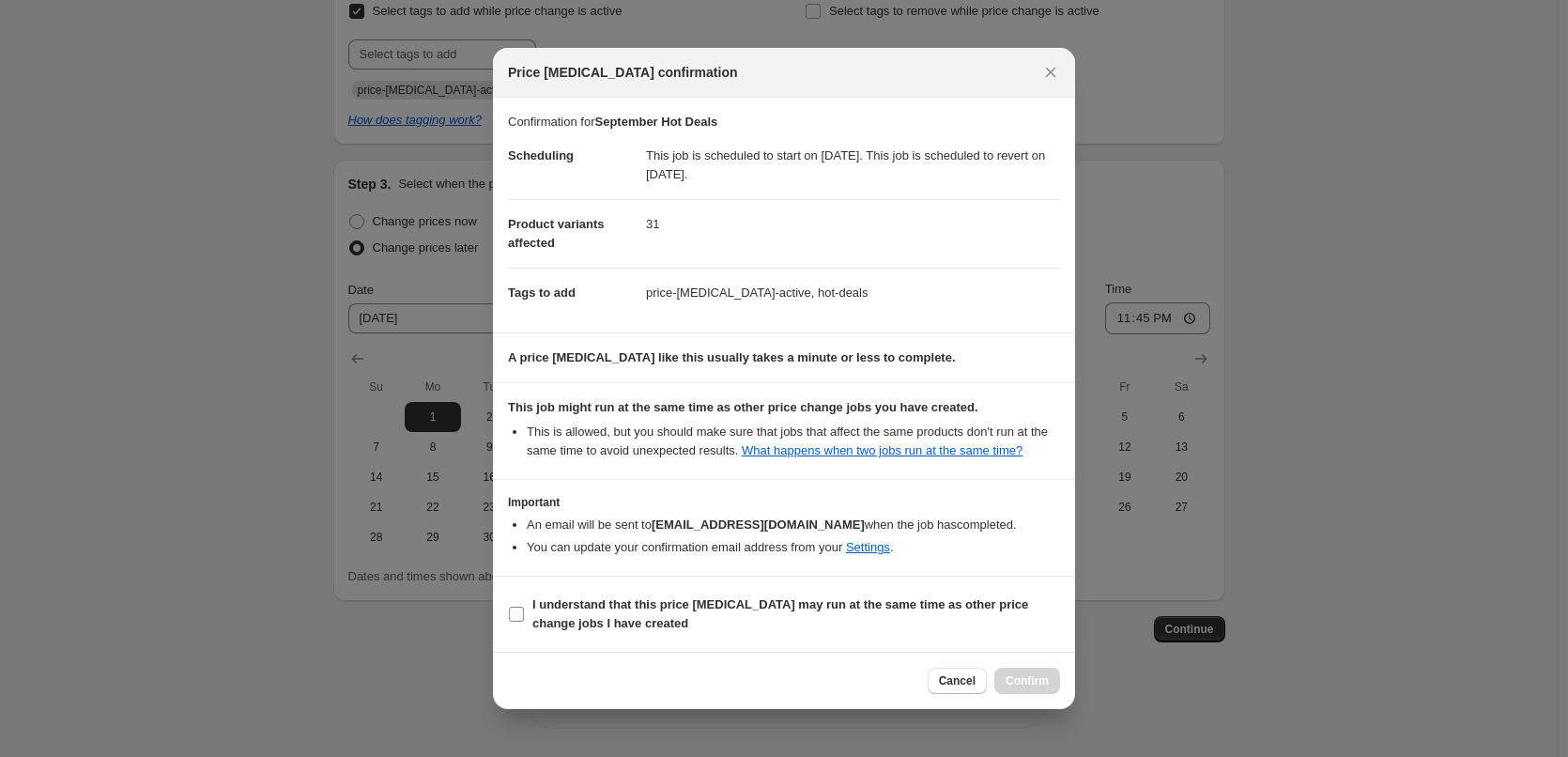
click at [687, 602] on label "I understand that this price [MEDICAL_DATA] may run at the same time as other p…" at bounding box center [784, 614] width 552 height 45
click at [524, 607] on input "I understand that this price [MEDICAL_DATA] may run at the same time as other p…" at bounding box center [516, 614] width 15 height 15
checkbox input "true"
click at [1027, 689] on span "Confirm" at bounding box center [1027, 680] width 43 height 15
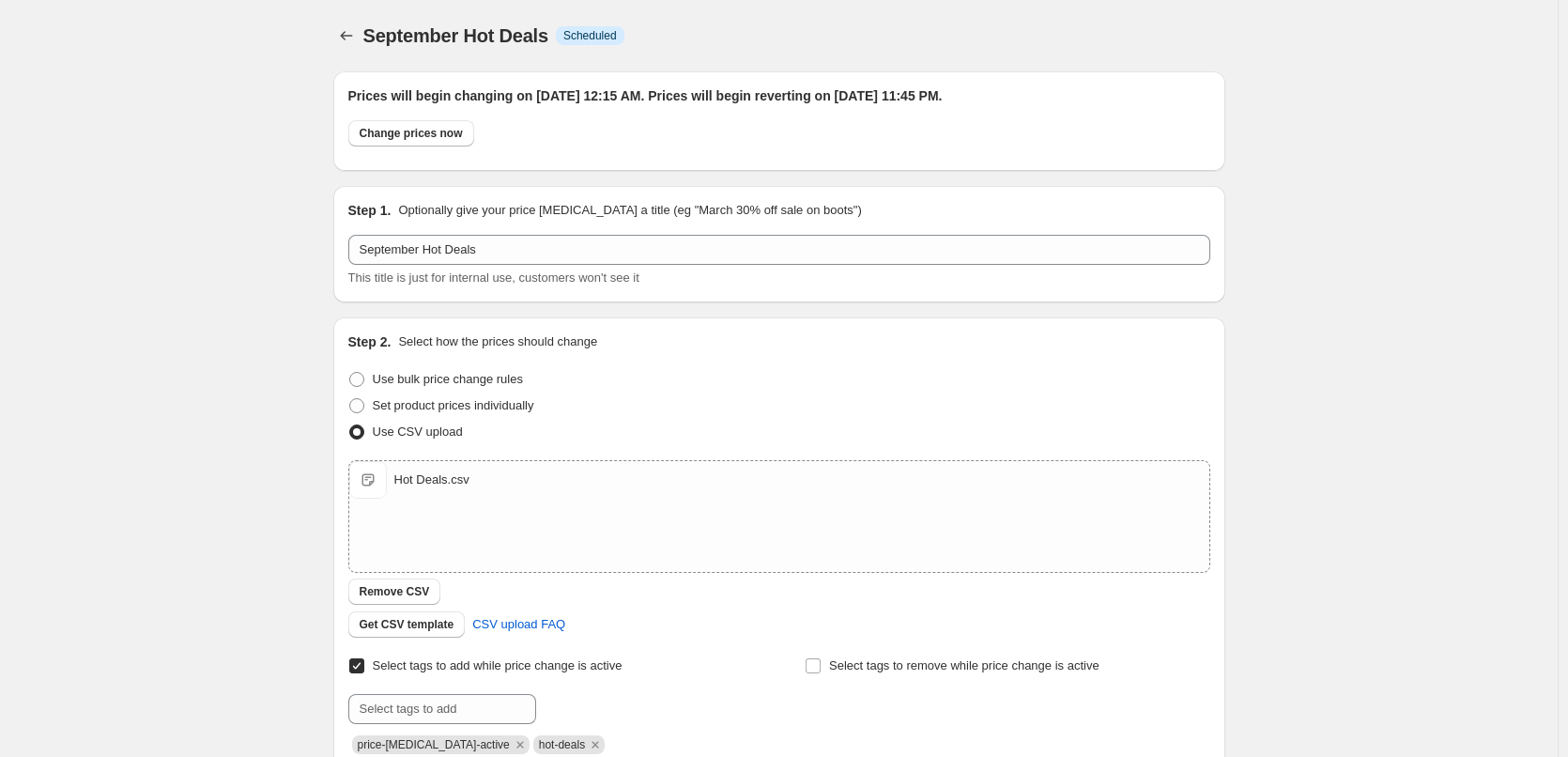
scroll to position [540, 0]
